Goal: Find specific page/section: Find specific page/section

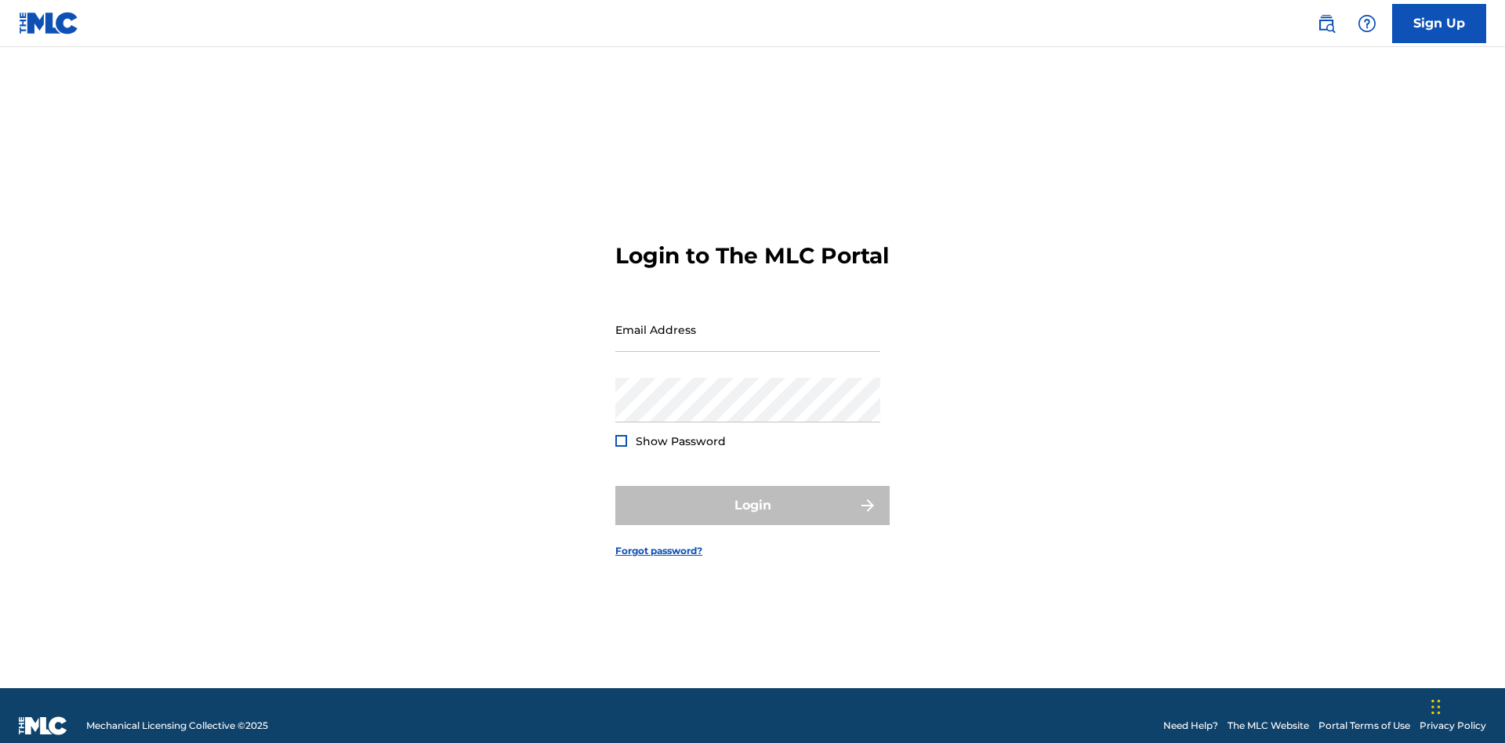
scroll to position [20, 0]
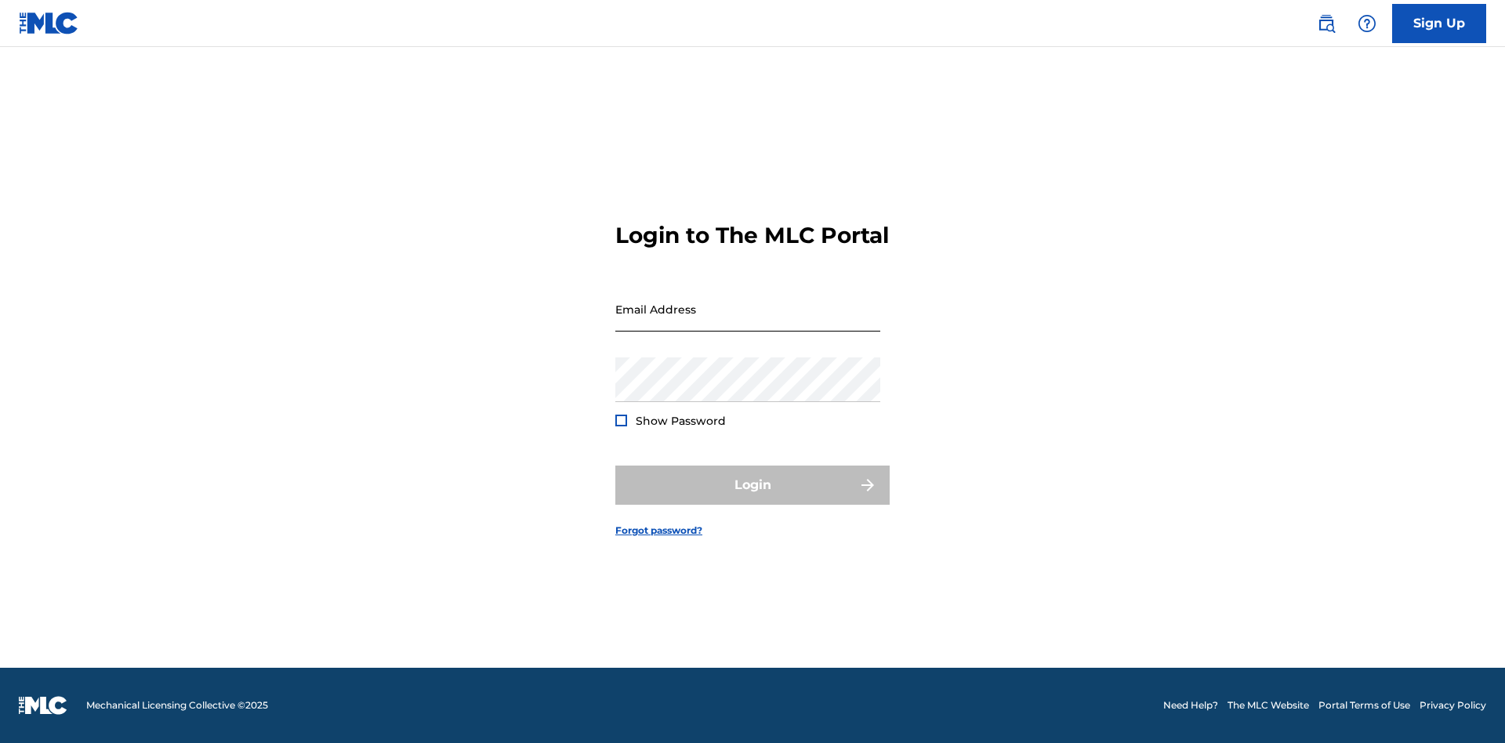
click at [748, 322] on input "Email Address" at bounding box center [747, 309] width 265 height 45
type input "Duke.McTesterson@gmail.com"
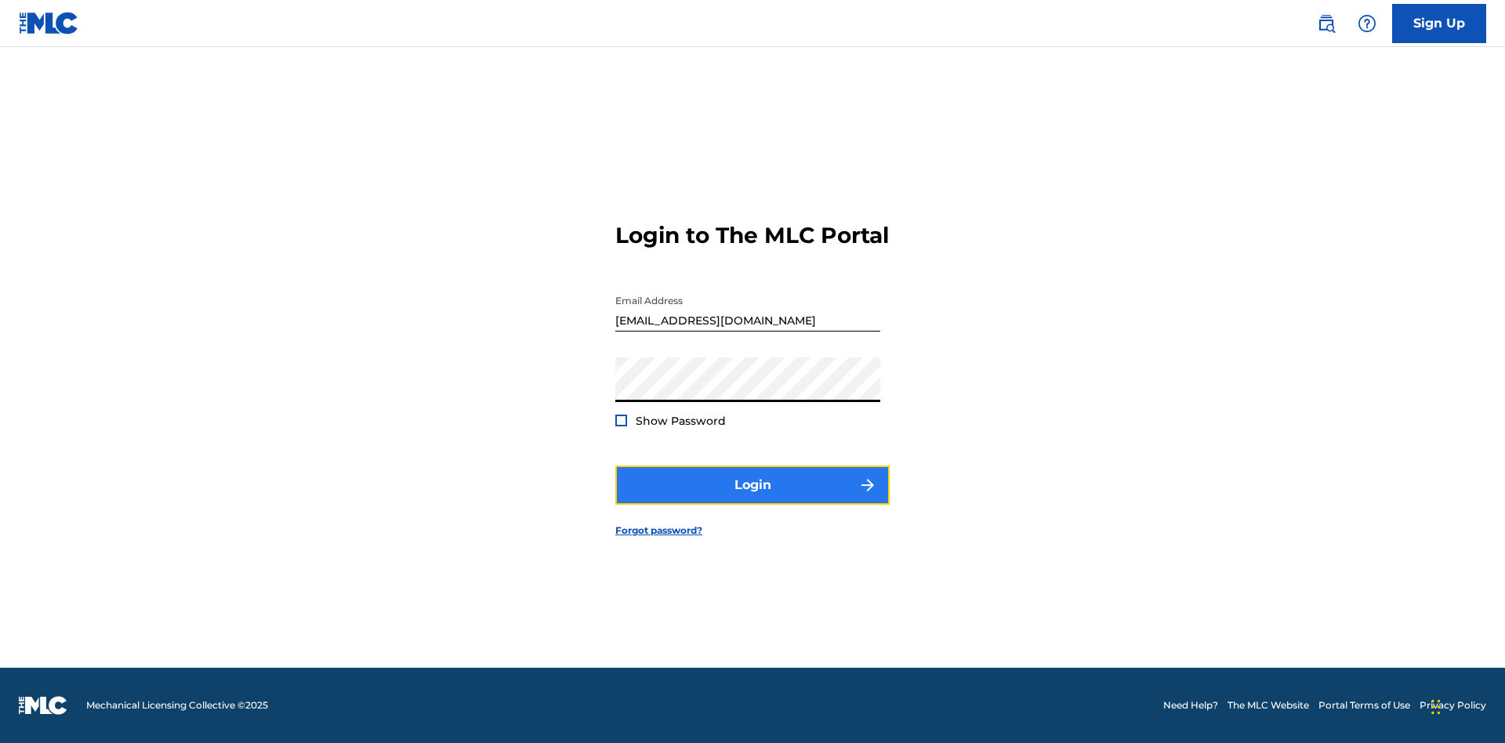
click at [752, 498] on button "Login" at bounding box center [752, 485] width 274 height 39
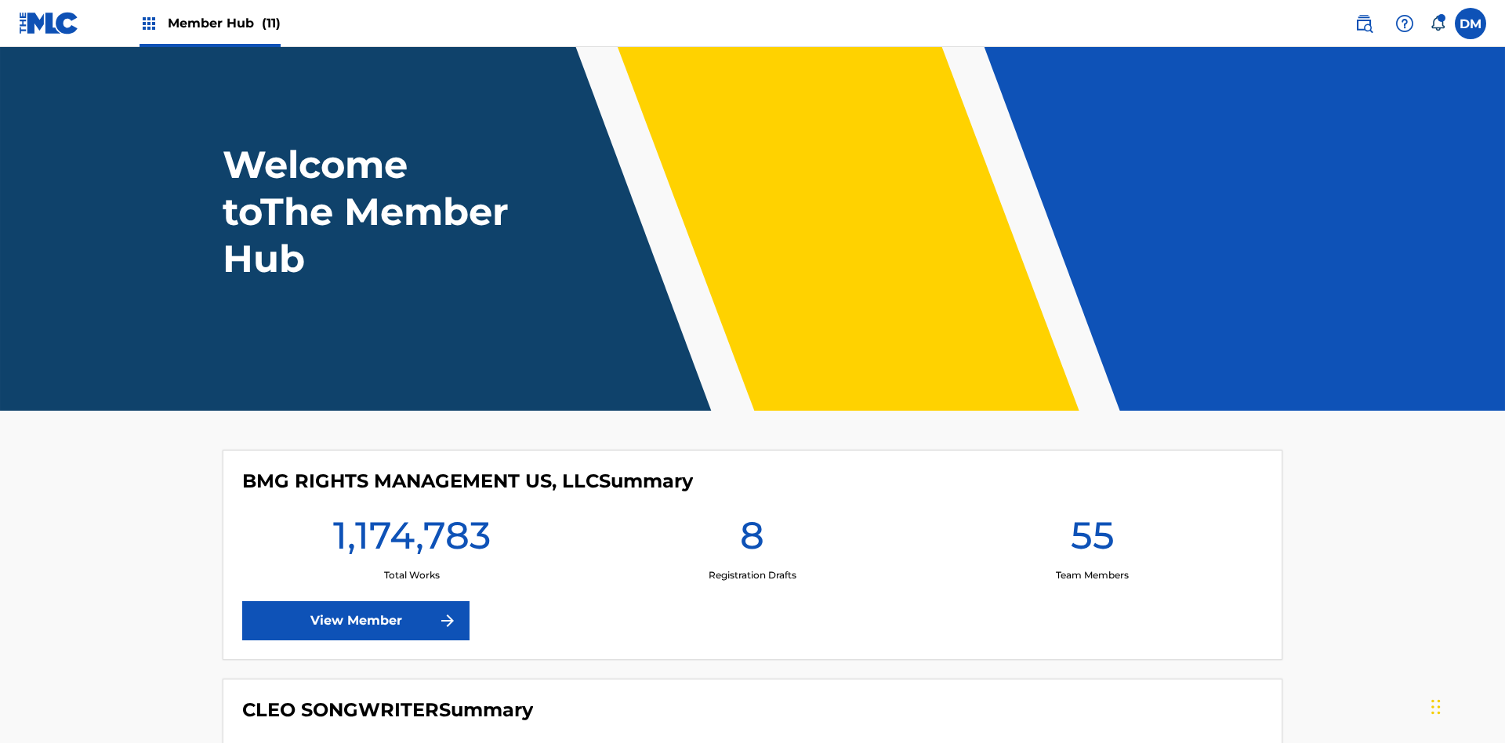
click at [223, 23] on span "Member Hub (11)" at bounding box center [224, 23] width 113 height 18
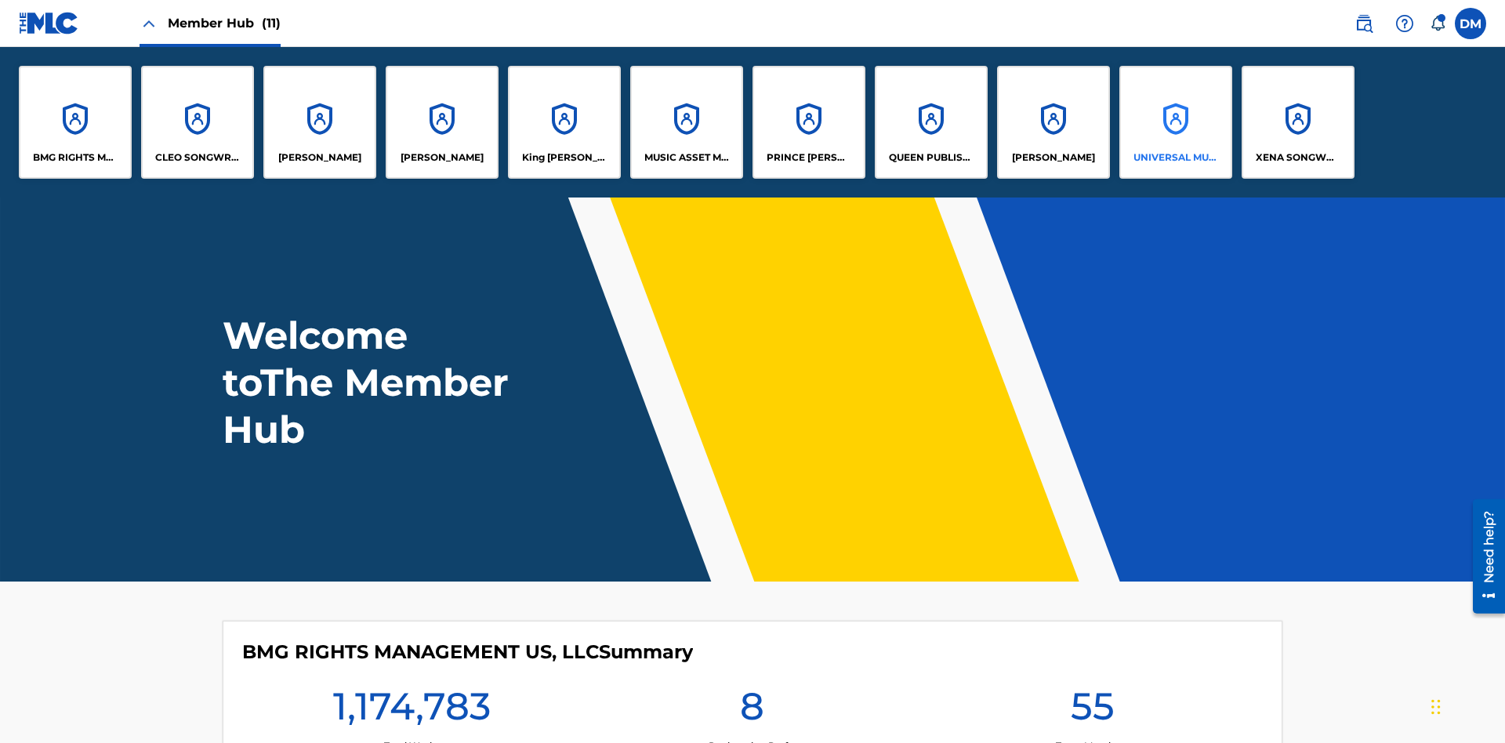
click at [1175, 158] on p "UNIVERSAL MUSIC PUB GROUP" at bounding box center [1175, 157] width 85 height 14
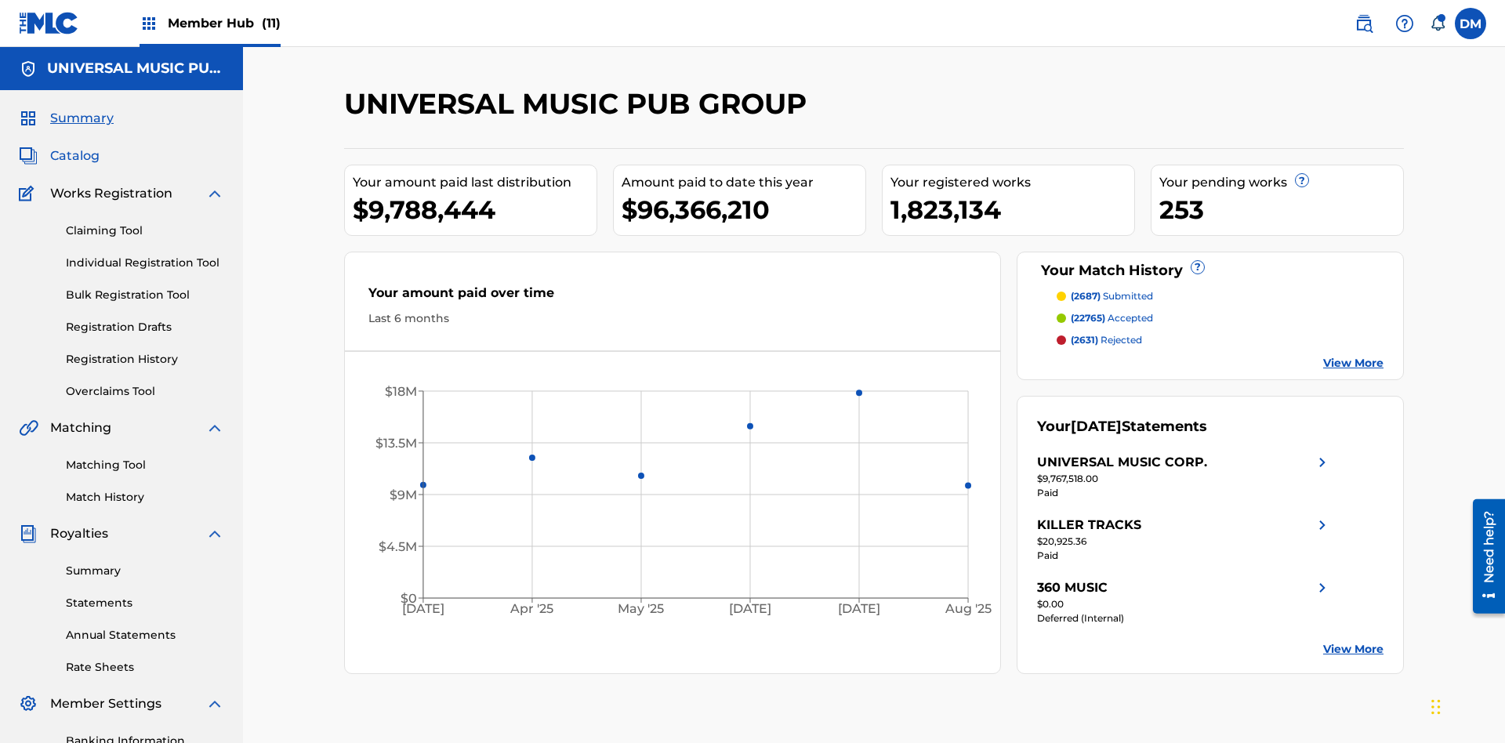
click at [74, 147] on span "Catalog" at bounding box center [74, 156] width 49 height 19
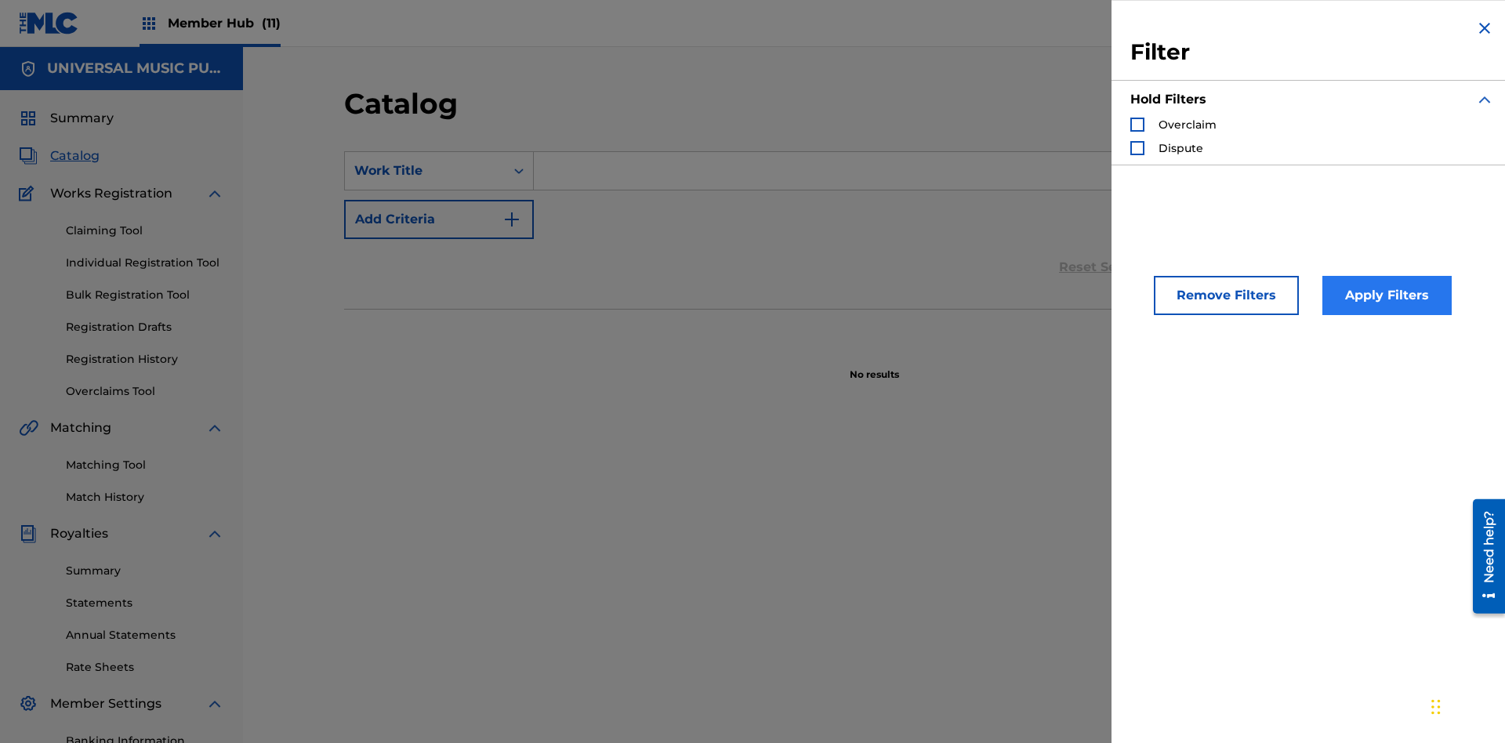
click at [1137, 125] on div "Search Form" at bounding box center [1137, 125] width 14 height 14
click at [1384, 295] on button "Apply Filters" at bounding box center [1386, 295] width 129 height 39
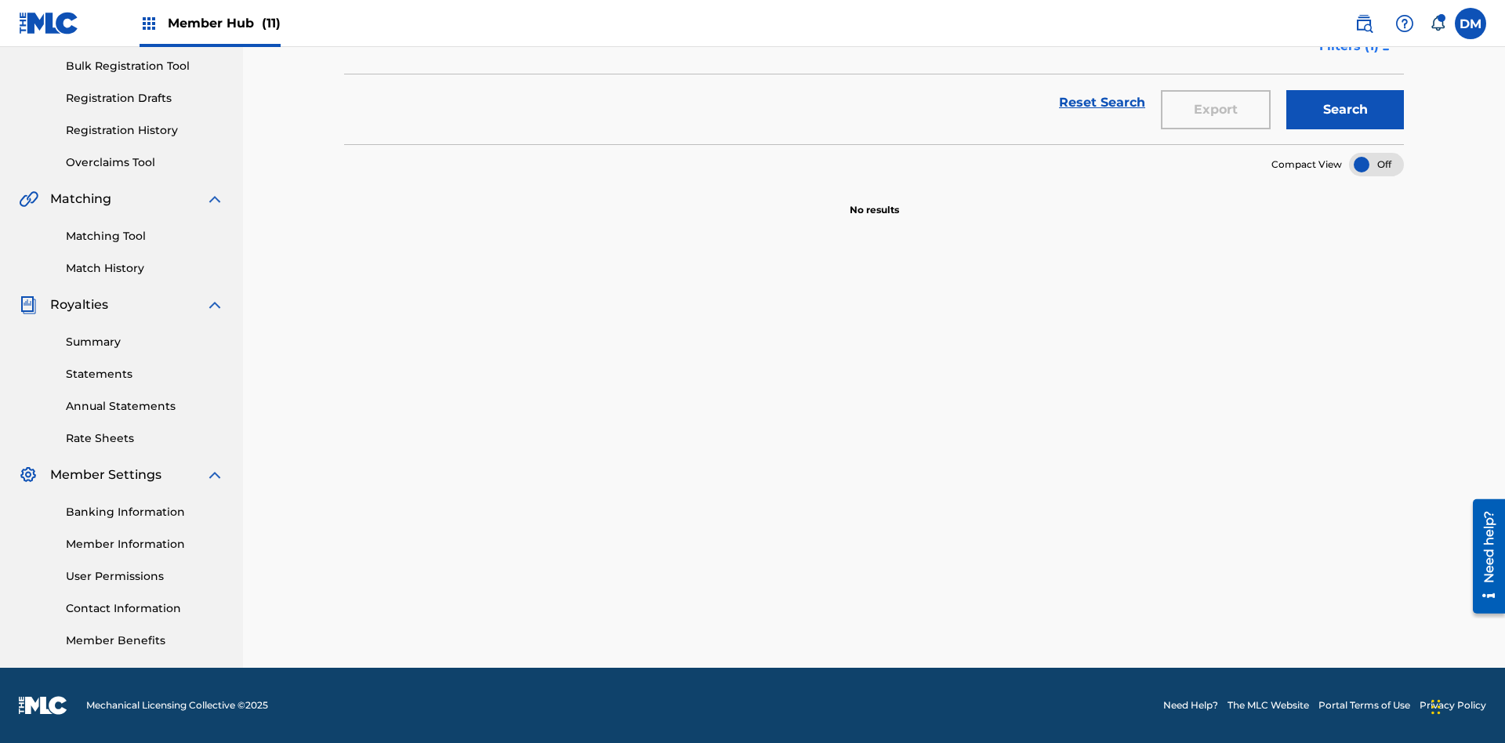
click at [1348, 56] on span "Filters ( 1 )" at bounding box center [1349, 46] width 60 height 19
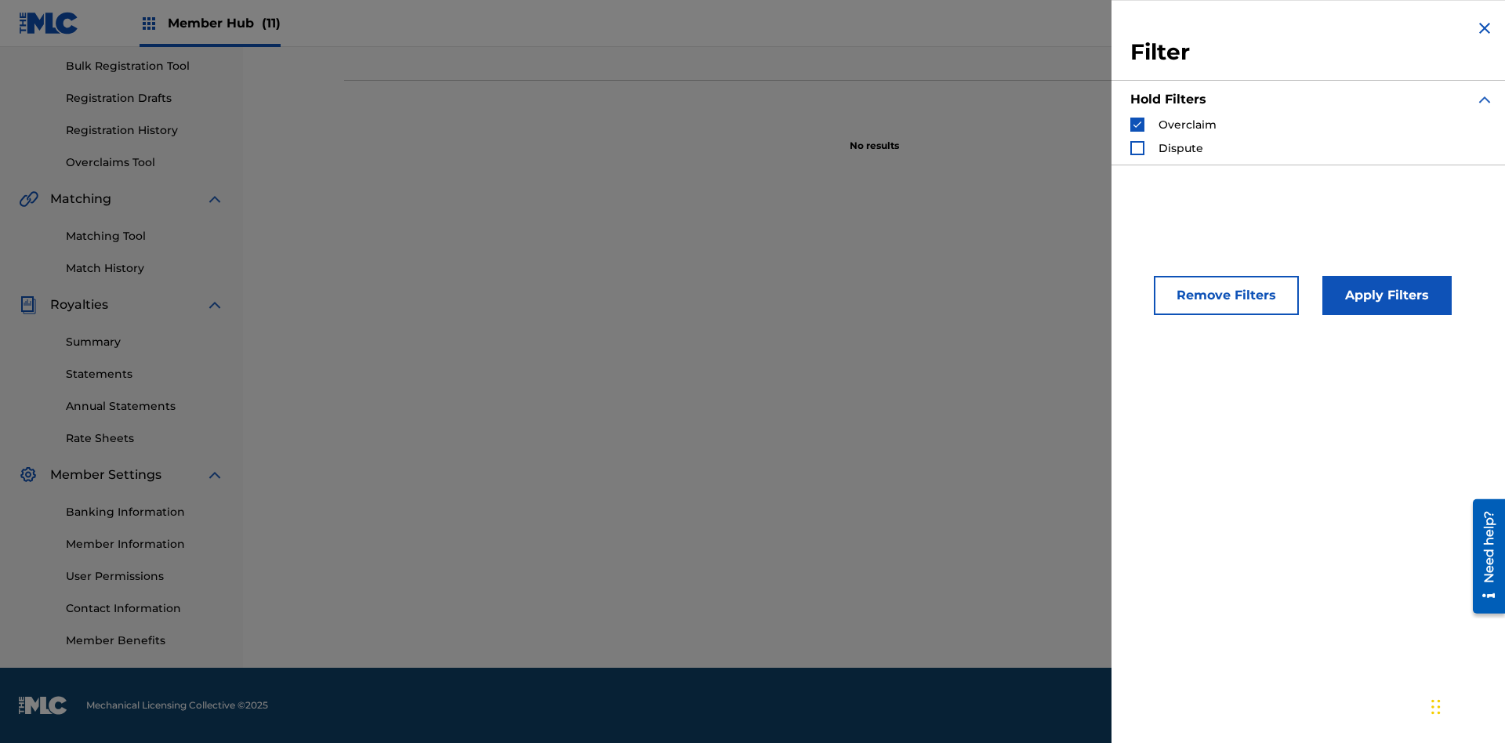
scroll to position [172, 0]
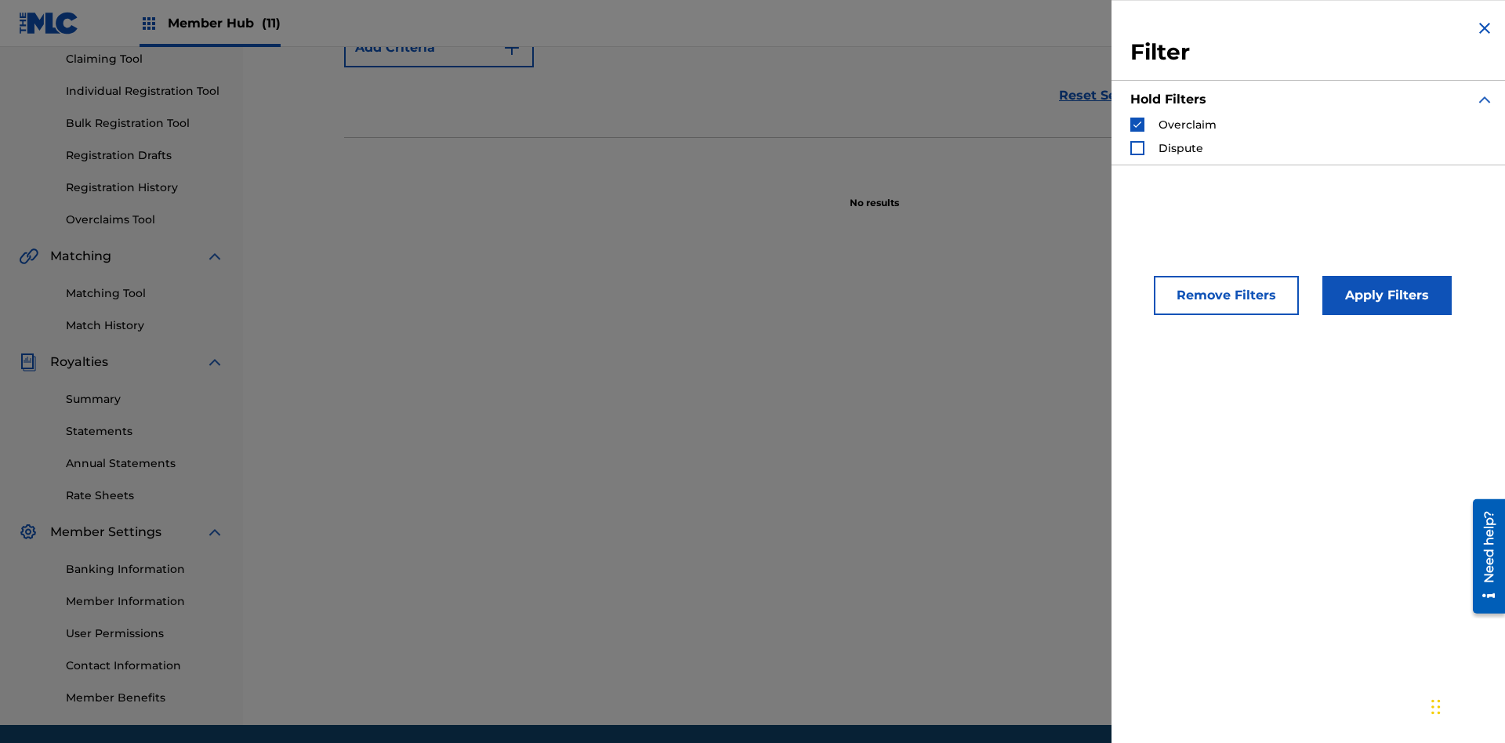
click at [1137, 125] on img "Search Form" at bounding box center [1137, 124] width 11 height 11
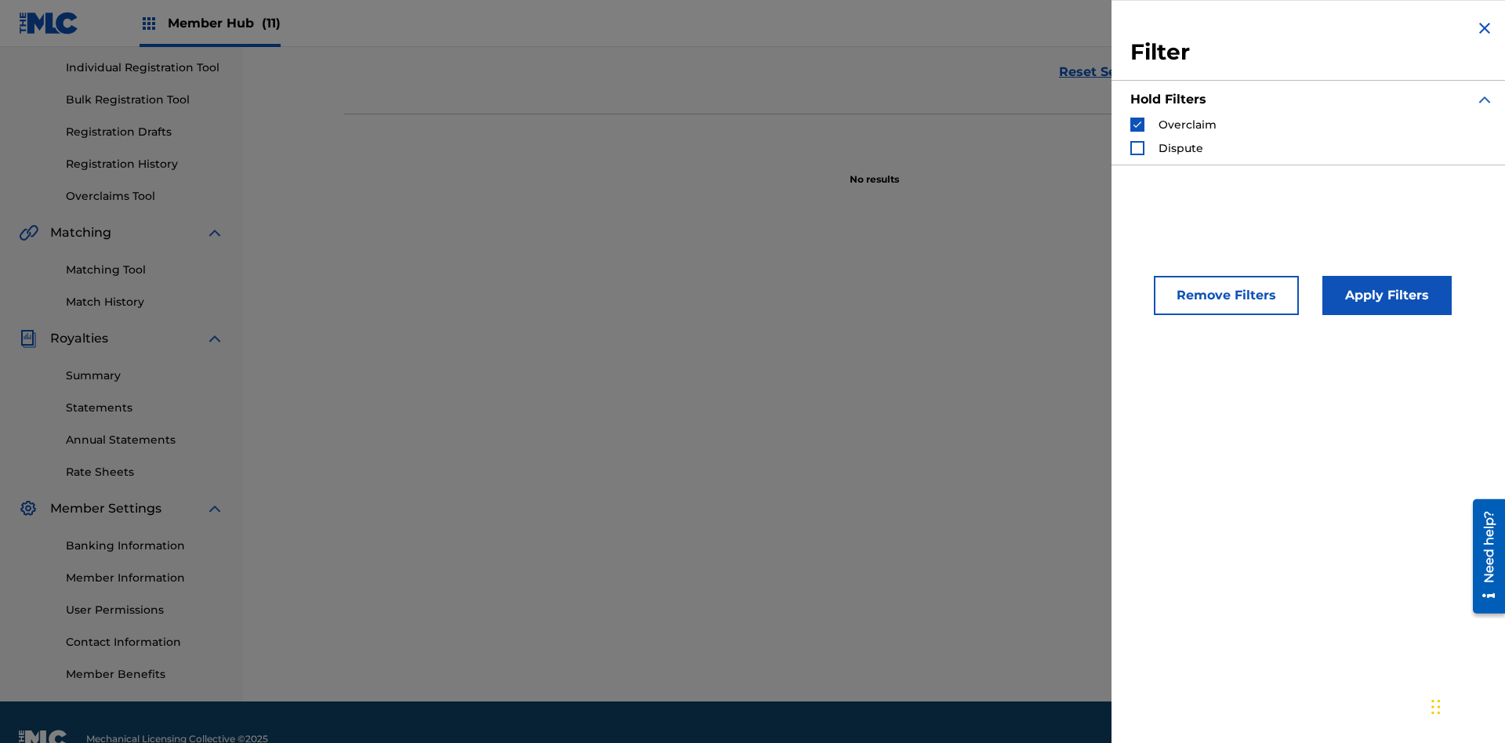
click at [1137, 148] on div "Search Form" at bounding box center [1137, 148] width 14 height 14
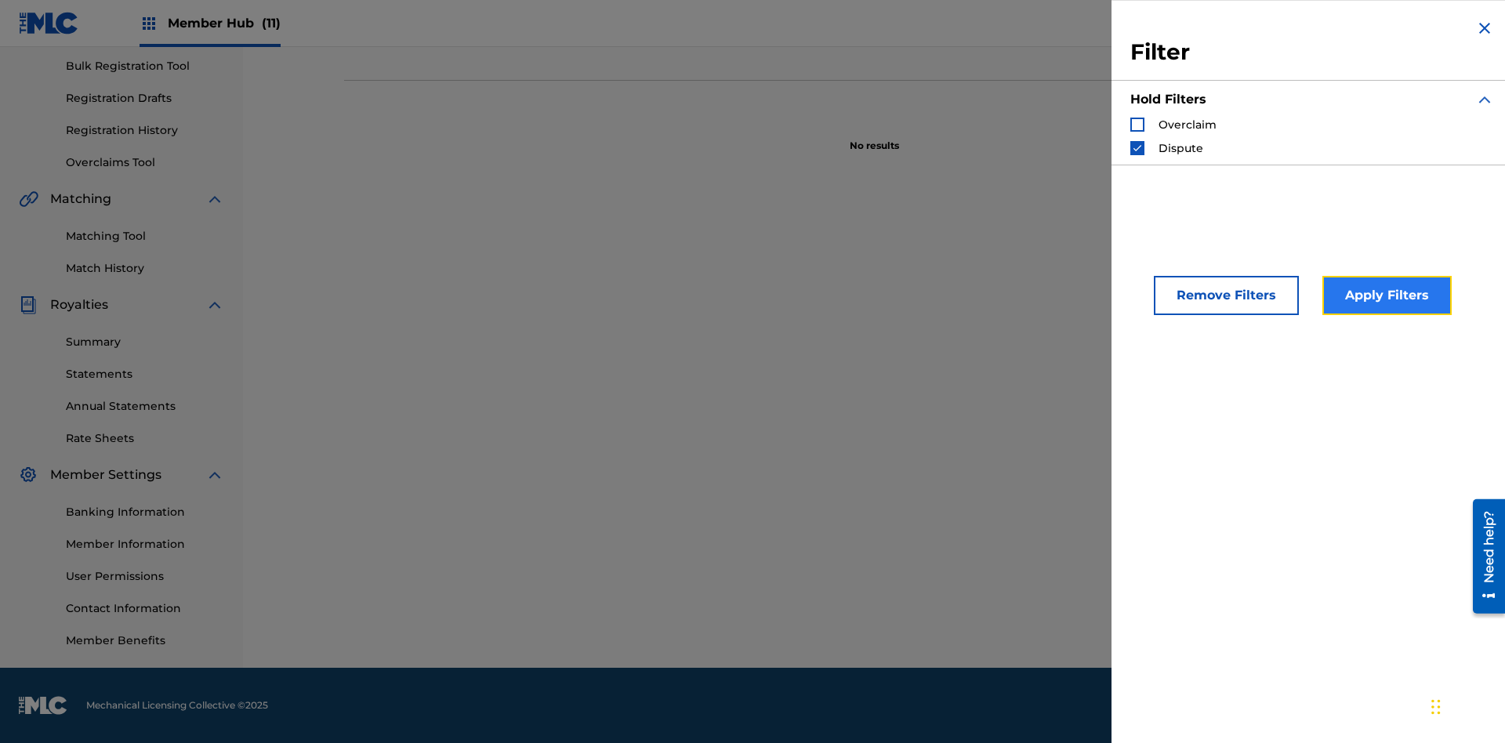
click at [1384, 295] on button "Apply Filters" at bounding box center [1386, 295] width 129 height 39
